Goal: Task Accomplishment & Management: Manage account settings

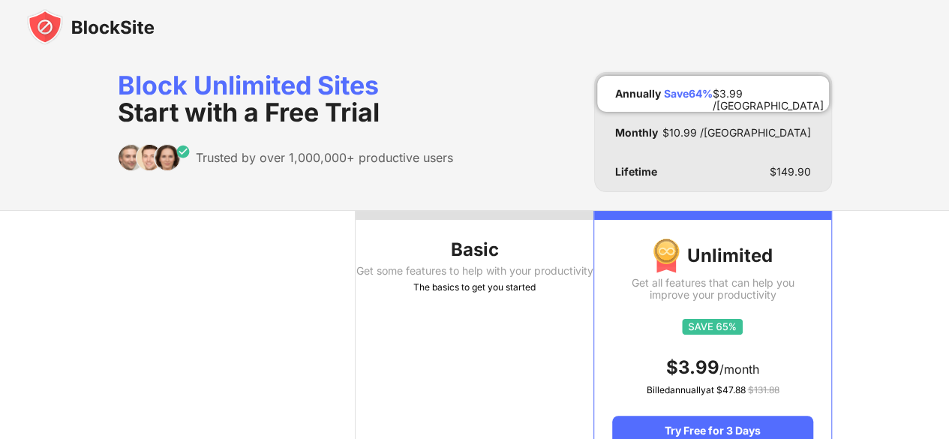
drag, startPoint x: 0, startPoint y: 0, endPoint x: 352, endPoint y: 130, distance: 375.1
click at [352, 130] on div "Block Unlimited Sites Start with a Free Trial Trusted by over 1,000,000+ produc…" at bounding box center [285, 132] width 335 height 120
